Goal: Information Seeking & Learning: Learn about a topic

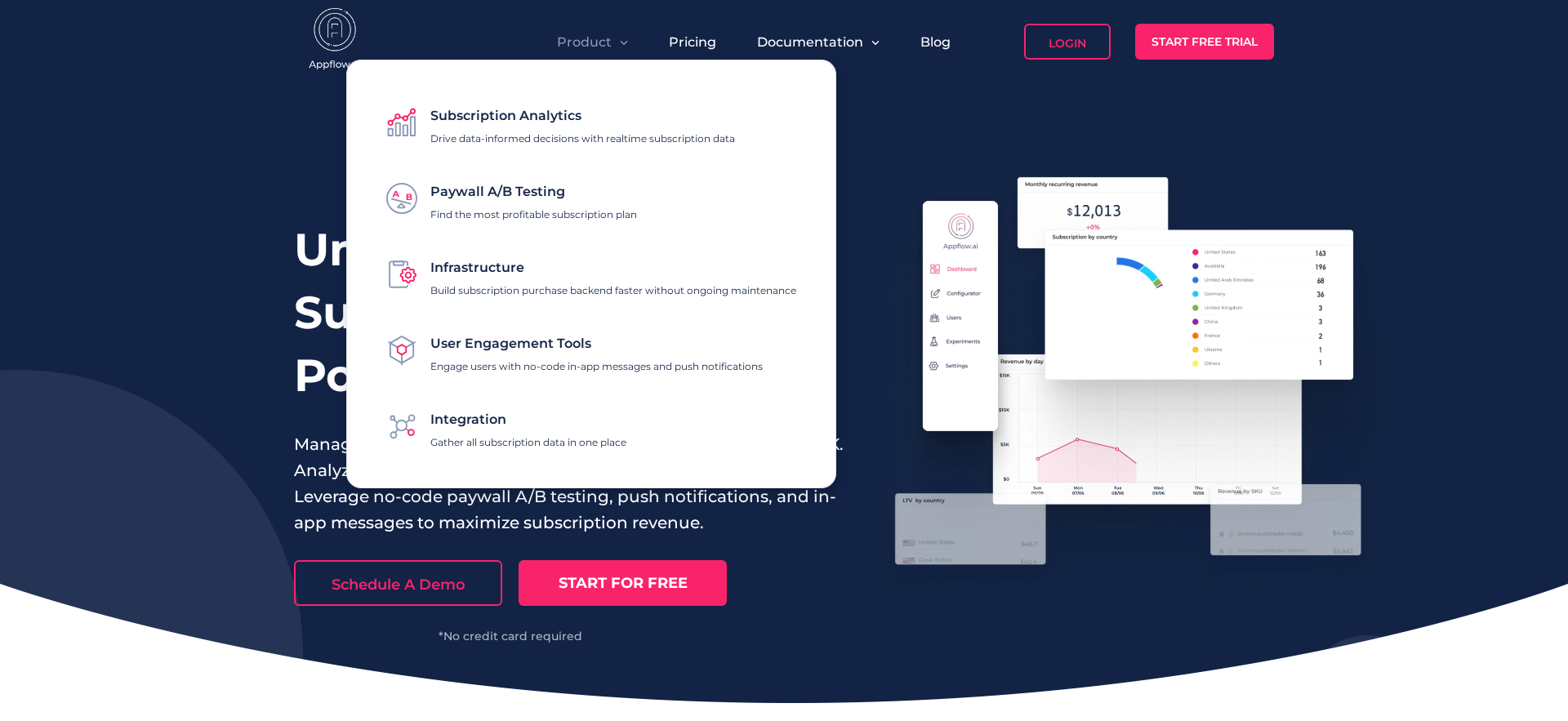
click at [528, 193] on span "Paywall A/B Testing" at bounding box center [498, 192] width 134 height 16
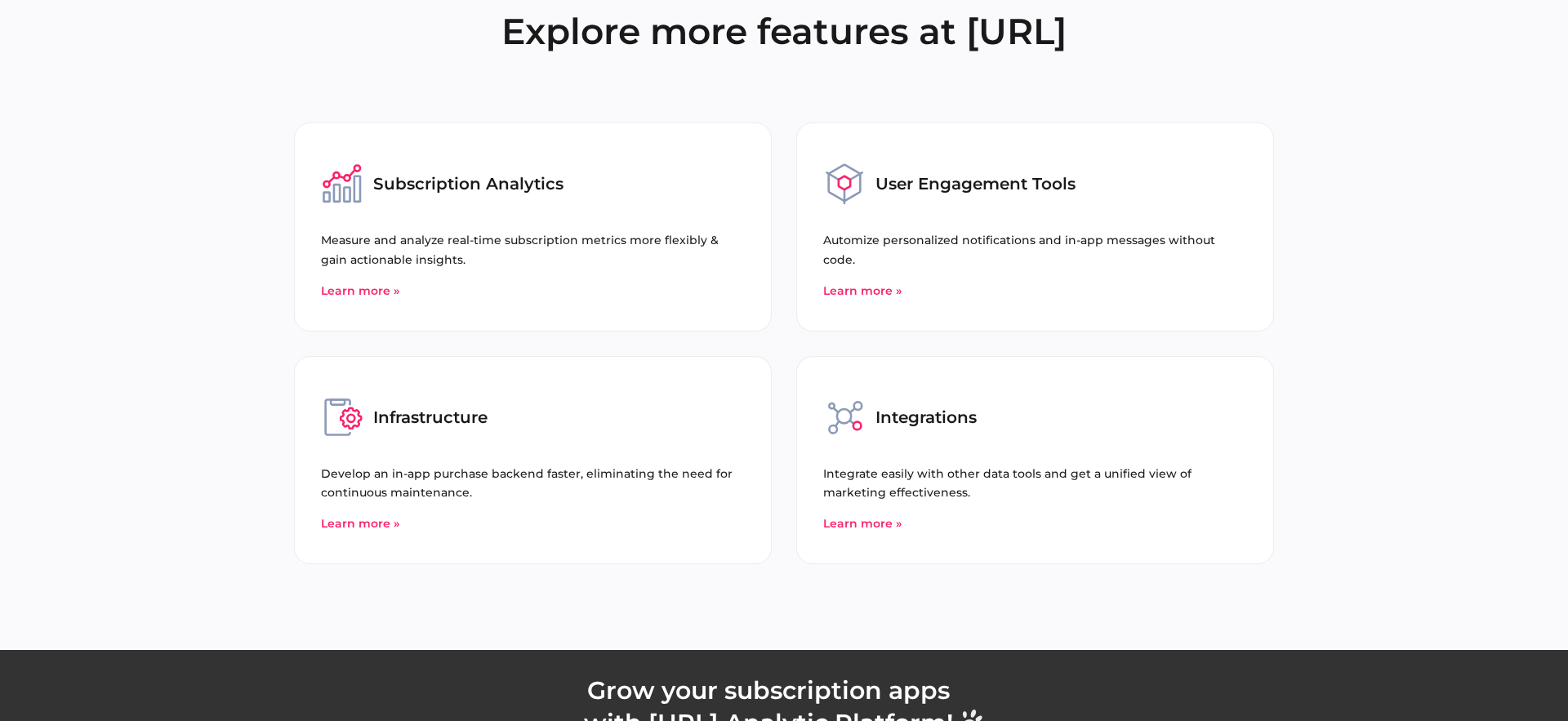
scroll to position [4566, 0]
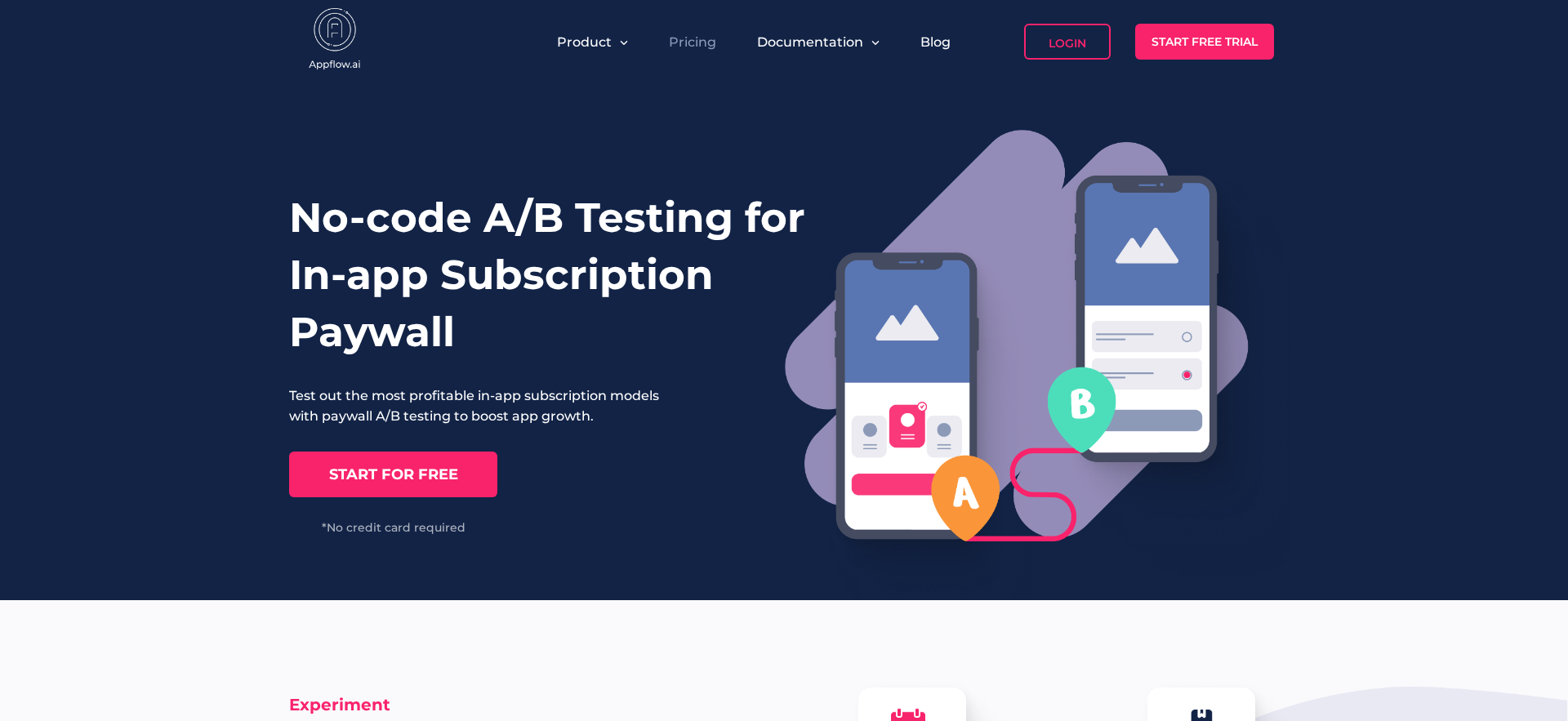
click at [679, 40] on link "Pricing" at bounding box center [693, 42] width 48 height 16
